Goal: Transaction & Acquisition: Purchase product/service

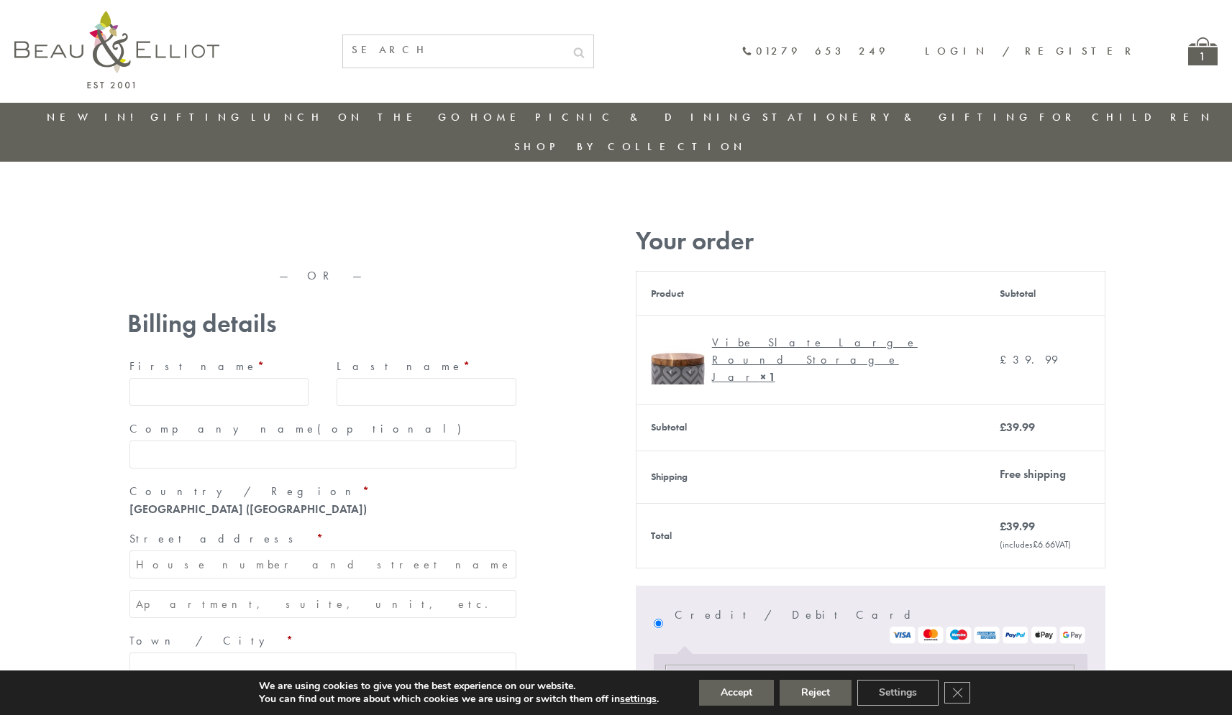
type input "maria33@yahoo.com"
type input "Maria"
type input "Williams"
type input "23, Scottsdale, Happytown"
type input "London"
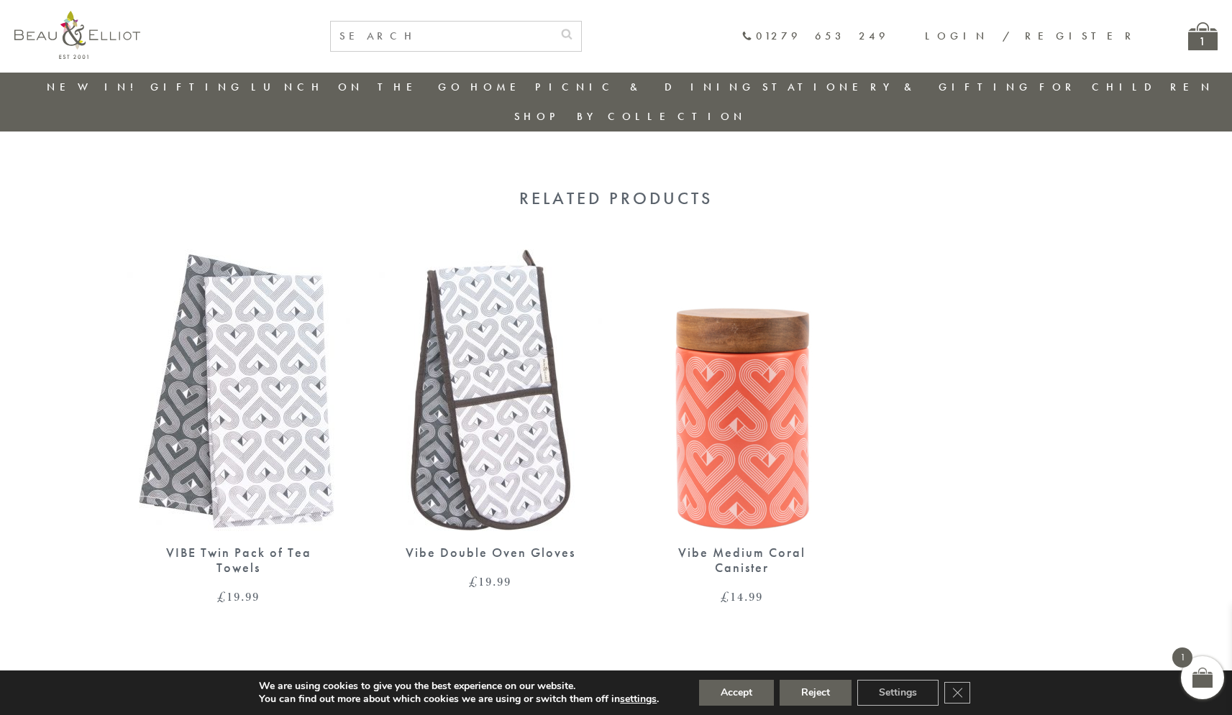
scroll to position [726, 0]
